Goal: Information Seeking & Learning: Find specific fact

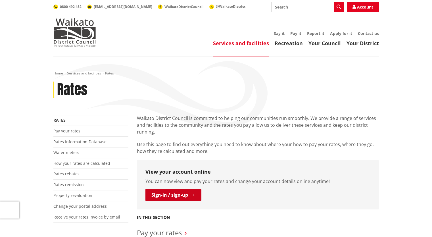
scroll to position [114, 0]
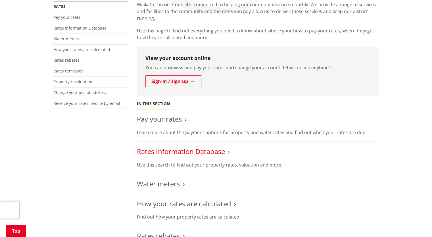
click at [169, 148] on link "Rates Information Database" at bounding box center [181, 150] width 88 height 9
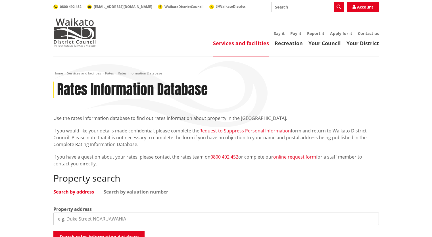
scroll to position [57, 0]
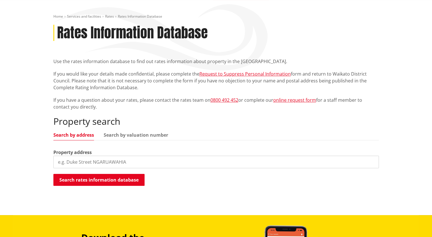
click at [84, 159] on input "search" at bounding box center [215, 162] width 325 height 12
type input "41 Jimeda Road"
click at [98, 180] on button "Search rates information database" at bounding box center [98, 180] width 91 height 12
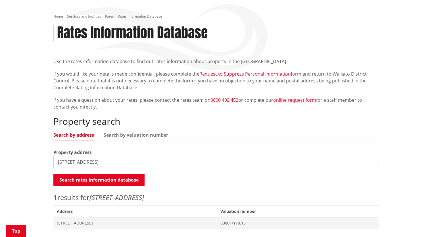
scroll to position [85, 0]
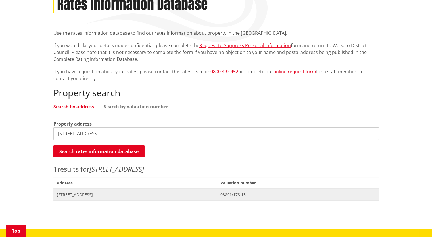
click at [85, 194] on span "41 Jimeda Road POKENO" at bounding box center [135, 195] width 157 height 6
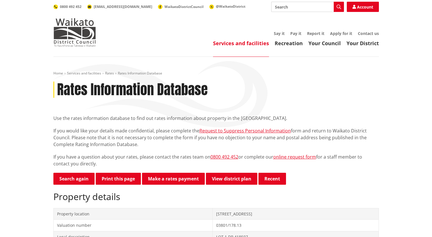
scroll to position [142, 0]
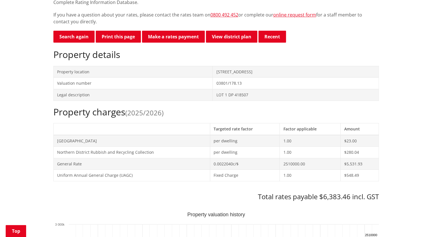
click at [126, 113] on h2 "Property charges (2025/2026)" at bounding box center [215, 111] width 325 height 11
